Goal: Complete application form

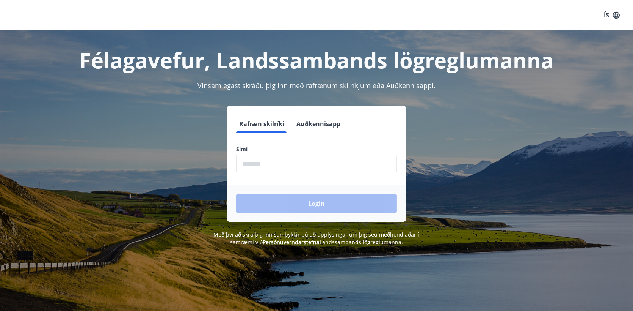
click at [333, 122] on button "Auðkennisapp" at bounding box center [319, 124] width 50 height 18
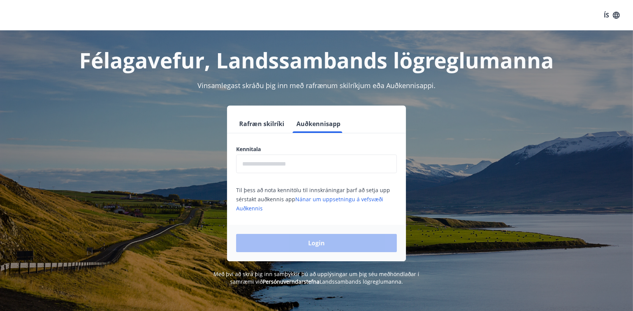
click at [283, 165] on input "text" at bounding box center [316, 163] width 161 height 19
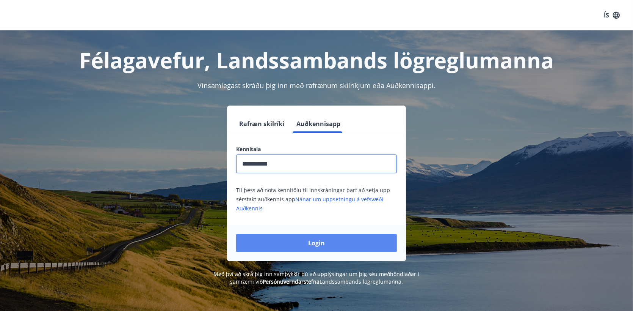
type input "**********"
click at [327, 244] on button "Login" at bounding box center [316, 243] width 161 height 18
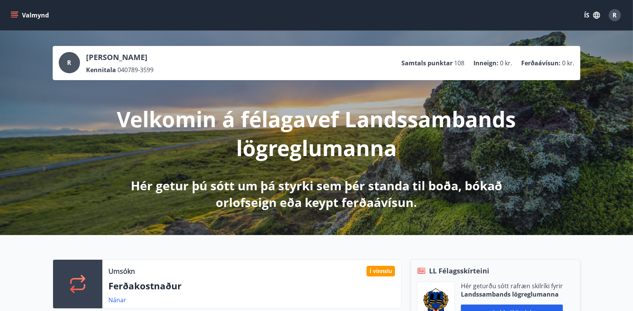
click at [16, 12] on icon "menu" at bounding box center [15, 12] width 8 height 1
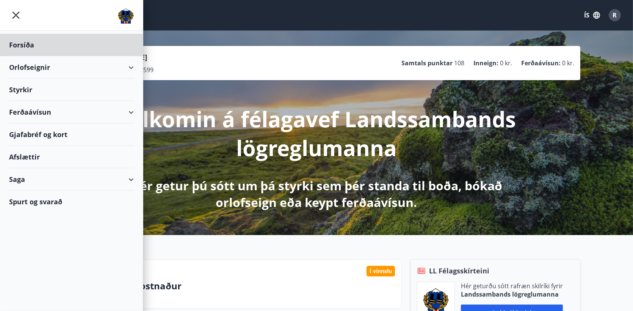
click at [24, 87] on div "Styrkir" at bounding box center [71, 90] width 125 height 22
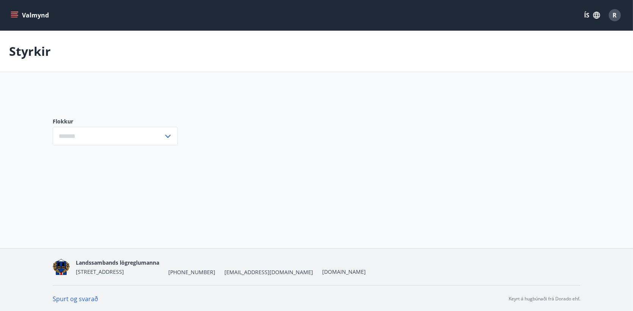
type input "***"
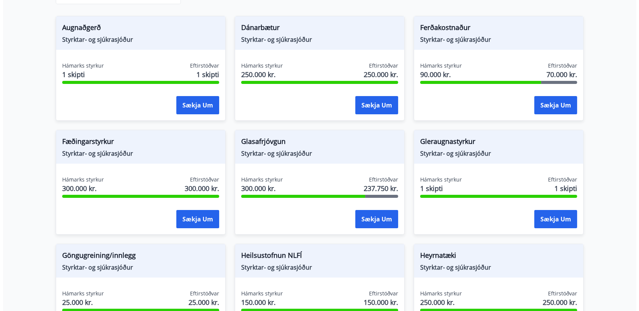
scroll to position [152, 0]
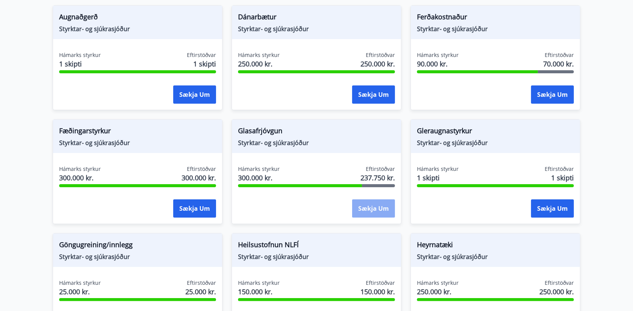
click at [376, 206] on button "Sækja um" at bounding box center [373, 208] width 43 height 18
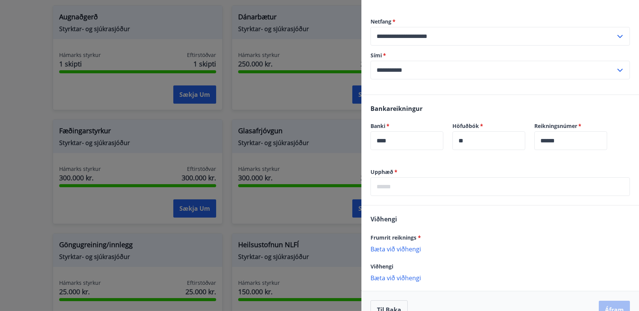
scroll to position [130, 0]
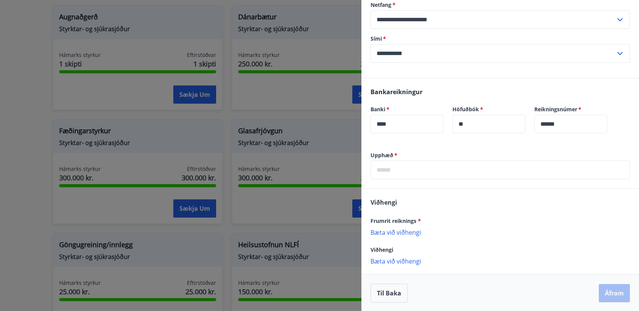
click at [430, 171] on input "text" at bounding box center [500, 169] width 259 height 19
click at [600, 220] on div "[PERSON_NAME] reiknings * [PERSON_NAME] við viðhengi {error_attachment_undefine…" at bounding box center [500, 230] width 278 height 85
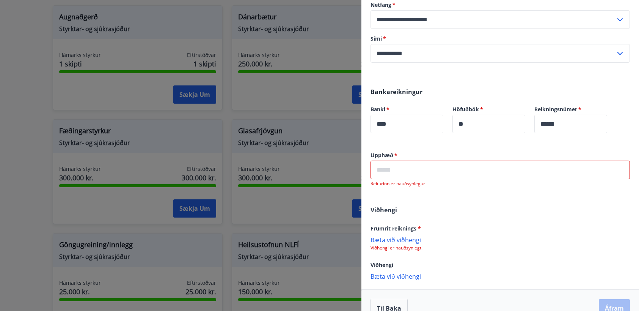
click at [401, 239] on p "Bæta við viðhengi" at bounding box center [500, 240] width 259 height 8
click at [396, 275] on p "Bæta við viðhengi" at bounding box center [500, 277] width 259 height 8
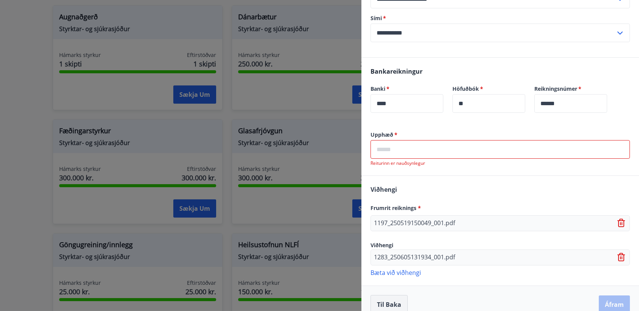
scroll to position [162, 0]
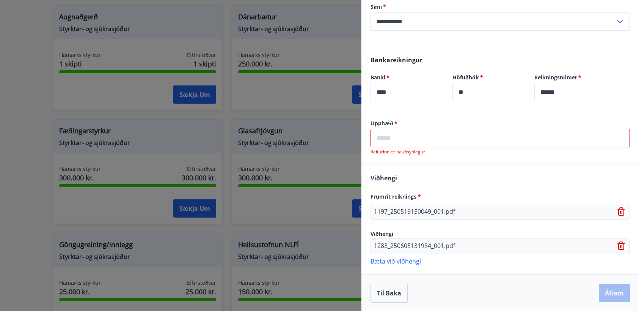
click at [404, 260] on p "Bæta við viðhengi" at bounding box center [500, 261] width 259 height 8
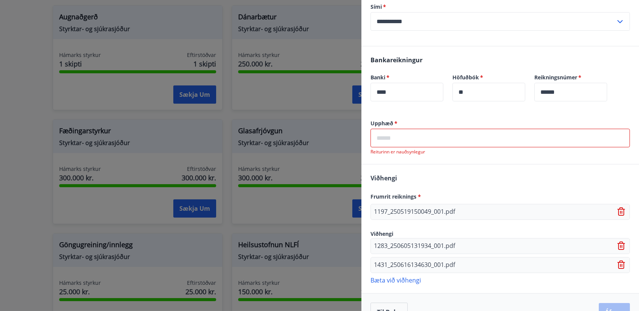
click at [617, 264] on icon at bounding box center [621, 264] width 9 height 9
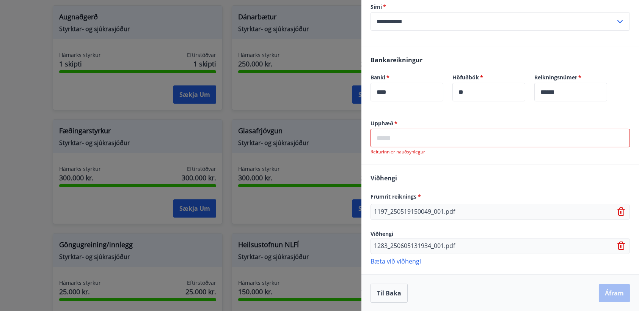
click at [410, 258] on p "Bæta við viðhengi" at bounding box center [500, 261] width 259 height 8
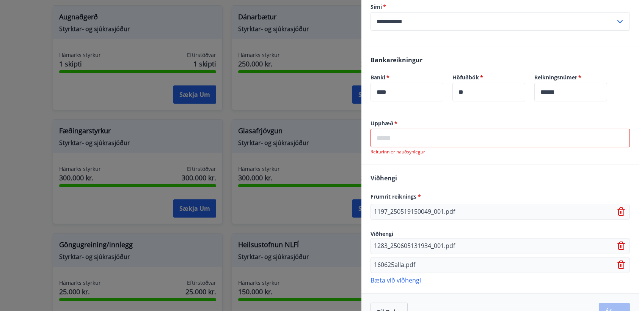
click at [448, 139] on input "text" at bounding box center [500, 138] width 259 height 19
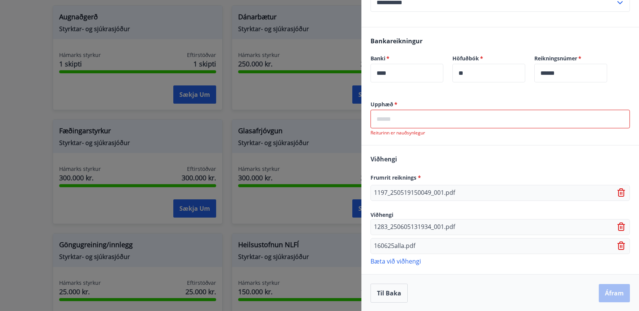
click at [432, 122] on input "text" at bounding box center [500, 119] width 259 height 19
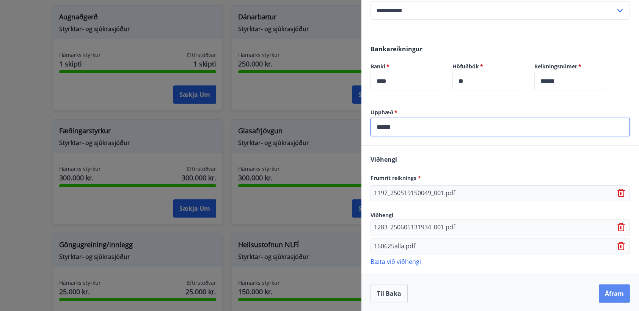
type input "******"
click at [609, 289] on button "Áfram" at bounding box center [614, 293] width 31 height 18
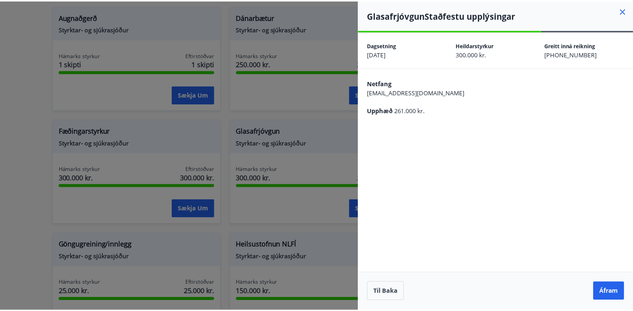
scroll to position [0, 0]
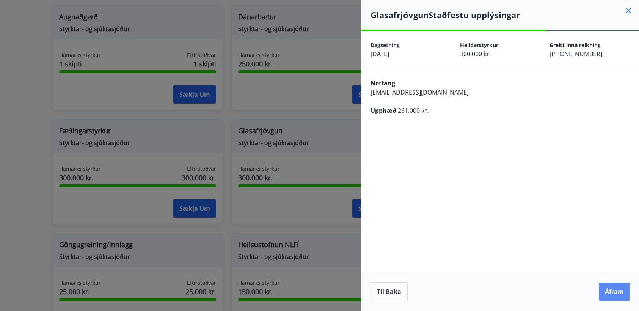
click at [622, 289] on button "Áfram" at bounding box center [614, 291] width 31 height 18
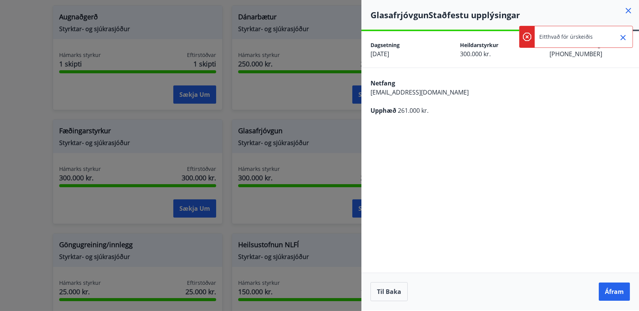
click at [498, 111] on div "Upphæð 261.000 kr." at bounding box center [500, 110] width 259 height 9
click at [625, 37] on icon "Close" at bounding box center [623, 37] width 9 height 9
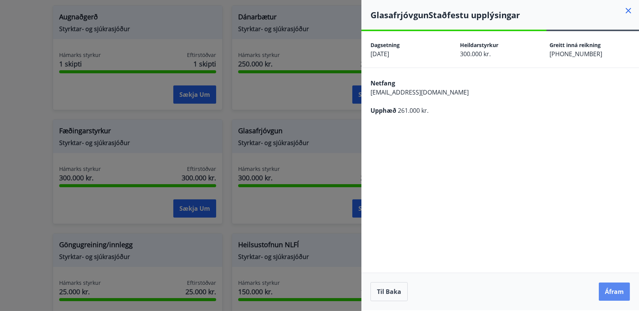
click at [622, 293] on button "Áfram" at bounding box center [614, 291] width 31 height 18
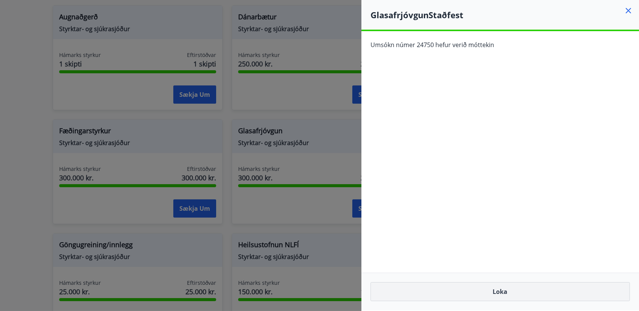
click at [526, 288] on button "Loka" at bounding box center [500, 291] width 259 height 19
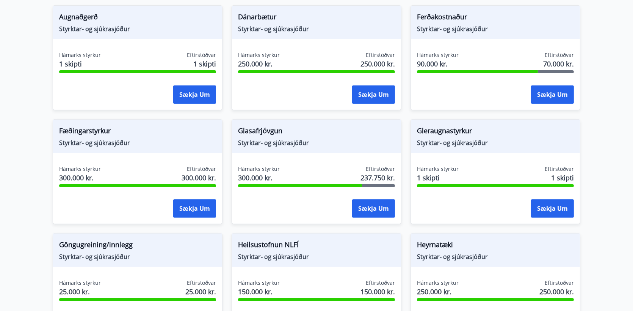
click at [248, 135] on span "Glasafrjóvgun" at bounding box center [316, 132] width 157 height 13
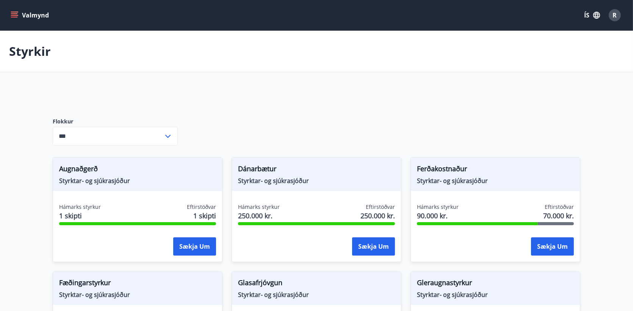
click at [14, 17] on icon "menu" at bounding box center [14, 17] width 7 height 1
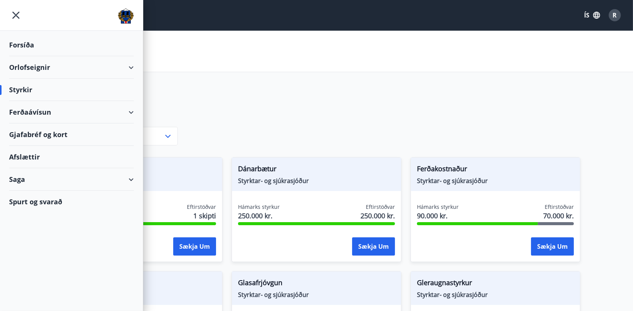
click at [57, 181] on div "Saga" at bounding box center [71, 179] width 125 height 22
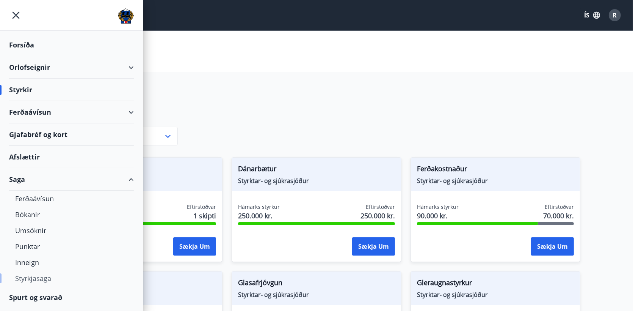
click at [39, 276] on div "Styrkjasaga" at bounding box center [71, 278] width 113 height 16
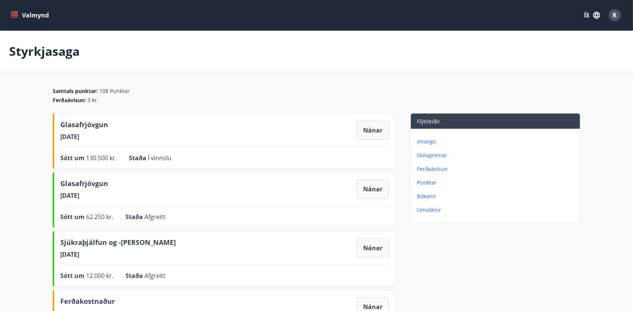
scroll to position [38, 0]
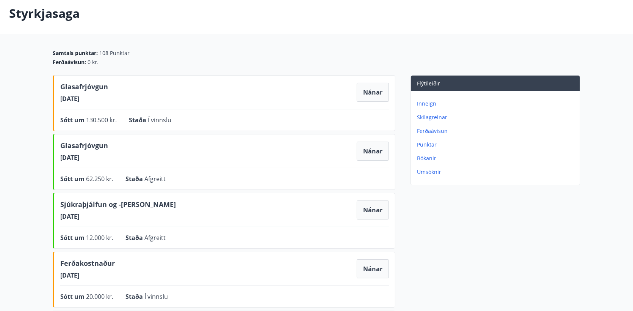
click at [390, 151] on div "Glasafrjóvgun [DATE] Nánar Sótt um 62.250 kr. Staða Afgreitt Nánar" at bounding box center [224, 162] width 343 height 56
click at [379, 151] on button "Nánar" at bounding box center [373, 150] width 32 height 19
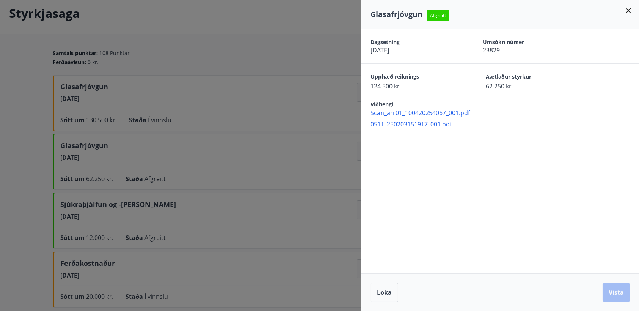
click at [406, 125] on span "0511_250203151917_001.pdf" at bounding box center [505, 124] width 269 height 8
click at [432, 110] on span "Scan_arr01_100420254067_001.pdf" at bounding box center [505, 112] width 269 height 8
click at [392, 210] on div "Dagsetning [DATE] Umsókn númer 23829 Upphæð reiknings 124.500 kr. Áætlaður styr…" at bounding box center [500, 151] width 278 height 244
drag, startPoint x: 392, startPoint y: 298, endPoint x: 443, endPoint y: 303, distance: 51.5
click at [392, 298] on button "Loka" at bounding box center [385, 292] width 28 height 19
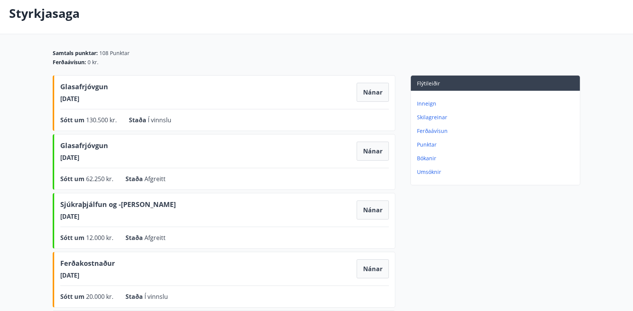
click at [373, 149] on button "Nánar" at bounding box center [373, 150] width 32 height 19
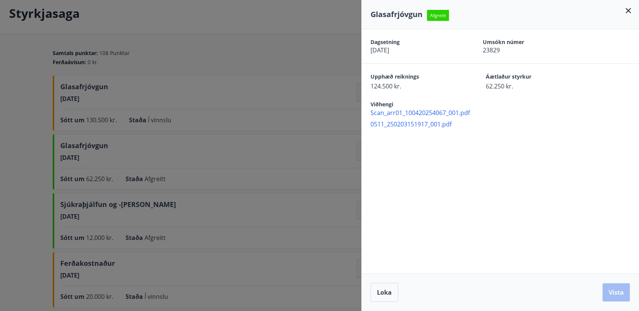
click at [418, 186] on div "Dagsetning [DATE] Umsókn númer 23829 Upphæð reiknings 124.500 kr. Áætlaður styr…" at bounding box center [500, 151] width 278 height 244
click at [273, 42] on div at bounding box center [319, 155] width 639 height 311
